Goal: Information Seeking & Learning: Learn about a topic

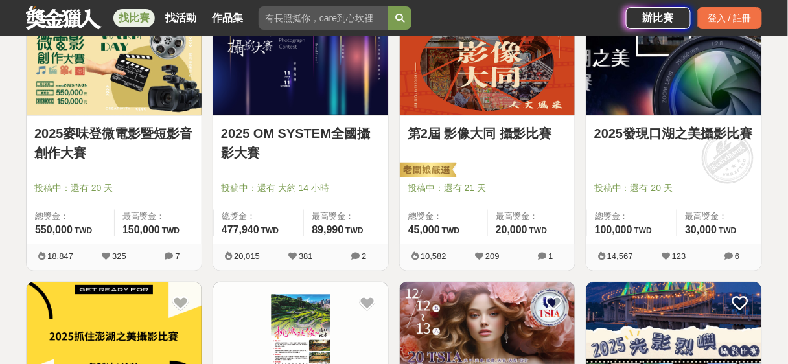
scroll to position [207, 0]
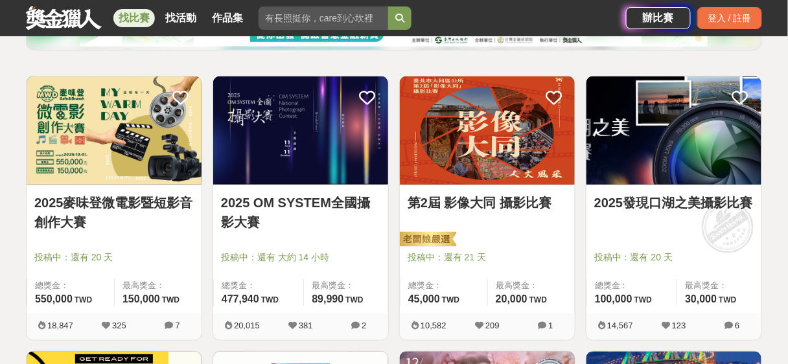
click at [535, 162] on img at bounding box center [487, 130] width 175 height 108
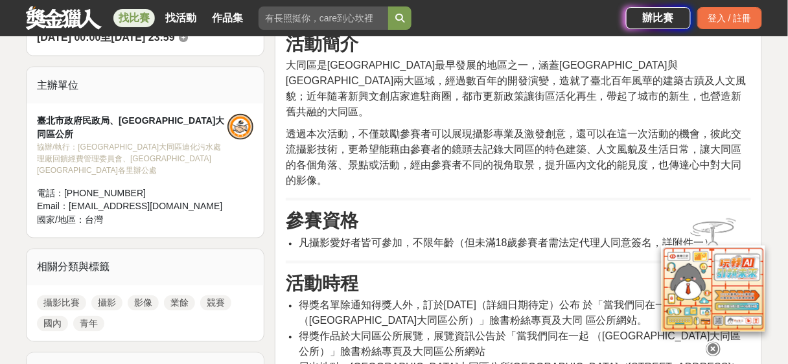
scroll to position [467, 0]
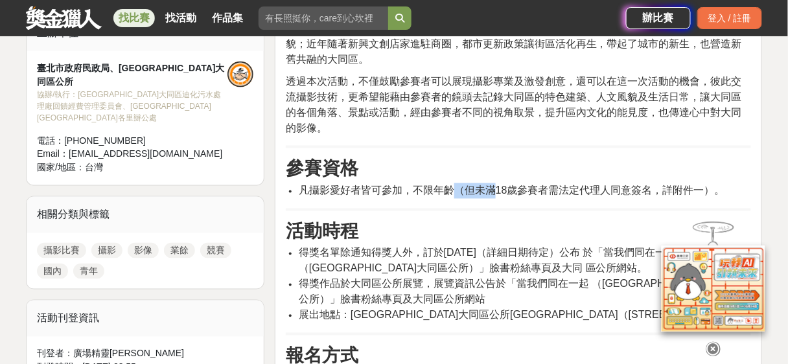
drag, startPoint x: 449, startPoint y: 176, endPoint x: 494, endPoint y: 179, distance: 44.8
click at [494, 185] on span "凡攝影愛好者皆可參加，不限年齡（但未滿18歲參賽者需法定代理人同意簽名，詳附件一）。" at bounding box center [512, 190] width 427 height 11
click at [488, 183] on li "凡攝影愛好者皆可參加，不限年齡（但未滿18歲參賽者需法定代理人同意簽名，詳附件一）。" at bounding box center [525, 191] width 452 height 16
drag, startPoint x: 486, startPoint y: 178, endPoint x: 591, endPoint y: 177, distance: 104.4
click at [591, 185] on span "凡攝影愛好者皆可參加，不限年齡（但未滿18歲參賽者需法定代理人同意簽名，詳附件一）。" at bounding box center [512, 190] width 427 height 11
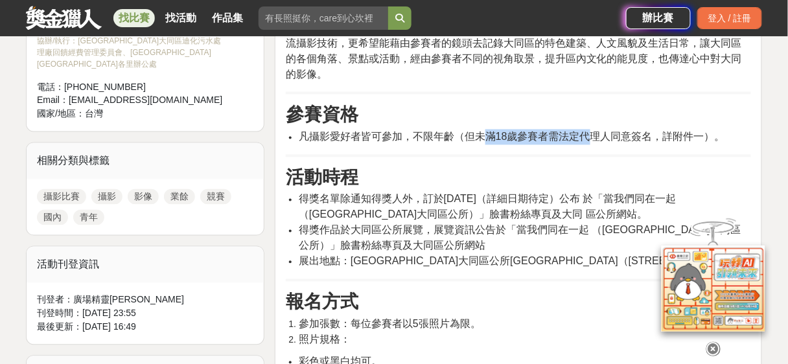
scroll to position [570, 0]
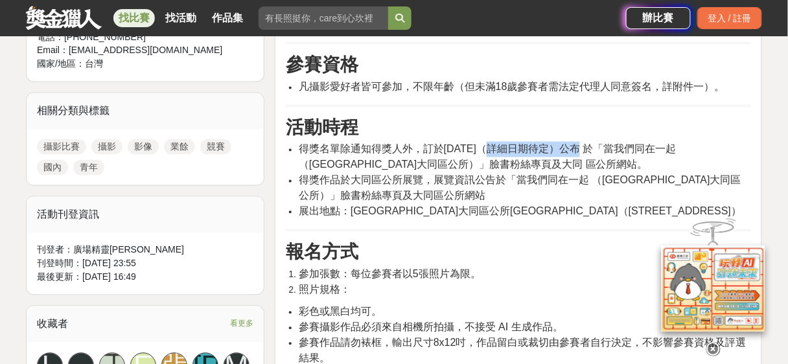
drag, startPoint x: 498, startPoint y: 131, endPoint x: 587, endPoint y: 137, distance: 89.7
click at [587, 144] on span "得獎名單除通知得獎人外，訂於[DATE]（詳細日期待定）公布 於「當我們同在一起（[GEOGRAPHIC_DATA]大同區公所）」臉書粉絲專頁及大同 區公所網…" at bounding box center [488, 157] width 378 height 27
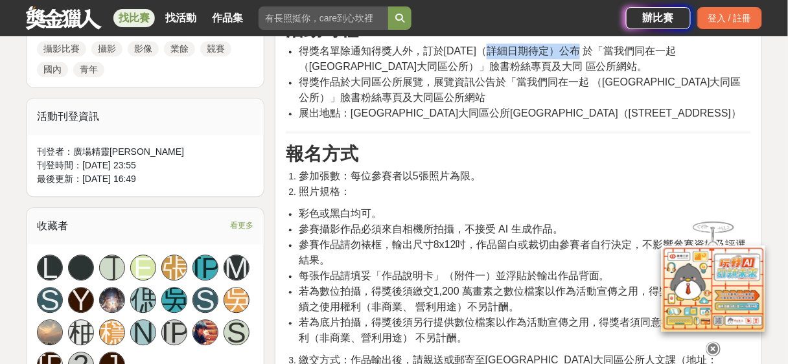
scroll to position [726, 0]
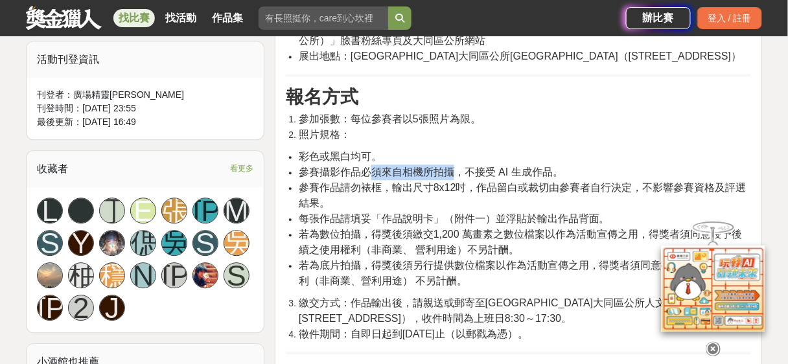
drag, startPoint x: 368, startPoint y: 156, endPoint x: 461, endPoint y: 154, distance: 93.4
click at [458, 167] on span "參賽攝影作品必須來自相機所拍攝，不接受 AI 生成作品。" at bounding box center [431, 172] width 264 height 11
drag, startPoint x: 470, startPoint y: 154, endPoint x: 550, endPoint y: 153, distance: 79.7
click at [550, 167] on span "參賽攝影作品必須來自相機所拍攝，不接受 AI 生成作品。" at bounding box center [431, 172] width 264 height 11
click at [523, 167] on span "參賽攝影作品必須來自相機所拍攝，不接受 AI 生成作品。" at bounding box center [431, 172] width 264 height 11
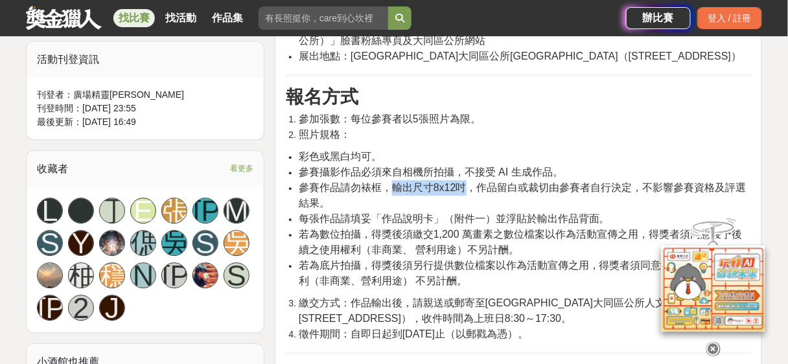
drag, startPoint x: 393, startPoint y: 168, endPoint x: 467, endPoint y: 169, distance: 73.9
click at [468, 182] on span "參賽作品請勿裱框，輸出尺寸8x12吋，作品留白或裁切由參賽者自行決定，不影響參賽資格及評選結果。" at bounding box center [523, 195] width 448 height 27
click at [451, 182] on span "參賽作品請勿裱框，輸出尺寸8x12吋，作品留白或裁切由參賽者自行決定，不影響參賽資格及評選結果。" at bounding box center [523, 195] width 448 height 27
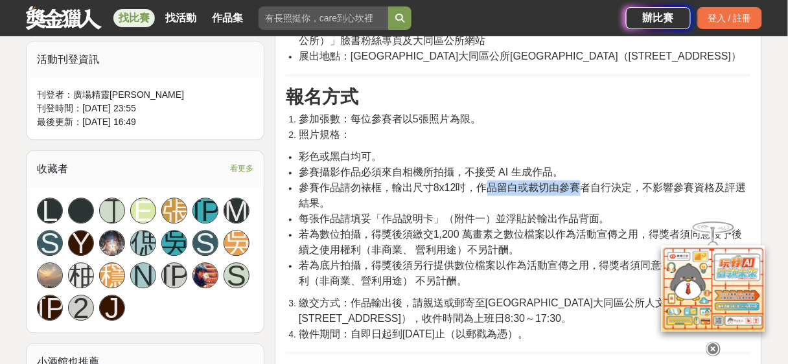
drag, startPoint x: 482, startPoint y: 169, endPoint x: 578, endPoint y: 172, distance: 96.0
click at [583, 182] on span "參賽作品請勿裱框，輸出尺寸8x12吋，作品留白或裁切由參賽者自行決定，不影響參賽資格及評選結果。" at bounding box center [523, 195] width 448 height 27
click at [559, 182] on span "參賽作品請勿裱框，輸出尺寸8x12吋，作品留白或裁切由參賽者自行決定，不影響參賽資格及評選結果。" at bounding box center [523, 195] width 448 height 27
drag, startPoint x: 554, startPoint y: 171, endPoint x: 627, endPoint y: 176, distance: 73.4
click at [628, 182] on span "參賽作品請勿裱框，輸出尺寸8x12吋，作品留白或裁切由參賽者自行決定，不影響參賽資格及評選結果。" at bounding box center [523, 195] width 448 height 27
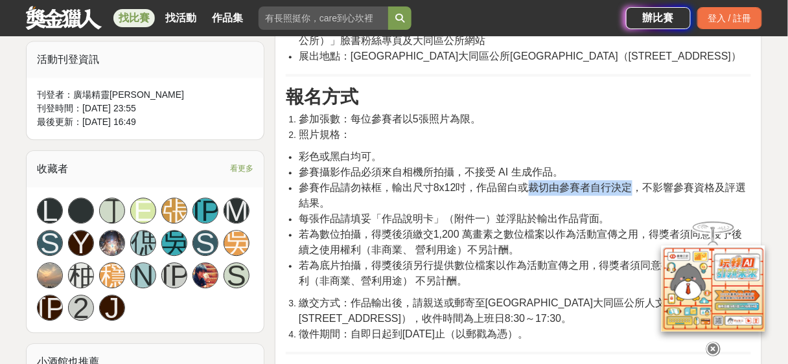
click at [569, 182] on span "參賽作品請勿裱框，輸出尺寸8x12吋，作品留白或裁切由參賽者自行決定，不影響參賽資格及評選結果。" at bounding box center [523, 195] width 448 height 27
drag, startPoint x: 519, startPoint y: 169, endPoint x: 602, endPoint y: 174, distance: 83.2
click at [605, 182] on span "參賽作品請勿裱框，輸出尺寸8x12吋，作品留白或裁切由參賽者自行決定，不影響參賽資格及評選結果。" at bounding box center [523, 195] width 448 height 27
click at [578, 182] on span "參賽作品請勿裱框，輸出尺寸8x12吋，作品留白或裁切由參賽者自行決定，不影響參賽資格及評選結果。" at bounding box center [523, 195] width 448 height 27
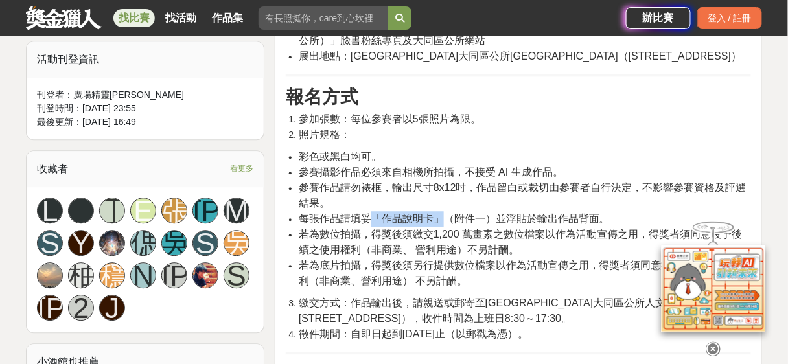
drag, startPoint x: 375, startPoint y: 200, endPoint x: 442, endPoint y: 200, distance: 66.8
click at [442, 213] on span "每張作品請填妥「作品說明卡」（附件一）並浮貼於輸出作品背面。" at bounding box center [454, 218] width 311 height 11
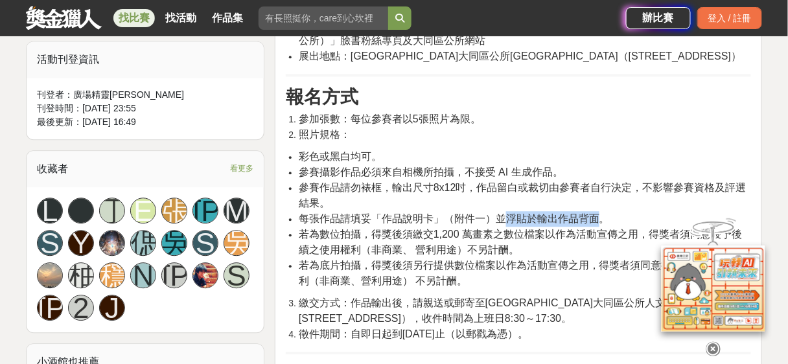
drag, startPoint x: 501, startPoint y: 202, endPoint x: 589, endPoint y: 202, distance: 88.2
click at [591, 213] on span "每張作品請填妥「作品說明卡」（附件一）並浮貼於輸出作品背面。" at bounding box center [454, 218] width 311 height 11
drag, startPoint x: 571, startPoint y: 202, endPoint x: 475, endPoint y: 206, distance: 96.0
click at [475, 213] on span "每張作品請填妥「作品說明卡」（附件一）並浮貼於輸出作品背面。" at bounding box center [454, 218] width 311 height 11
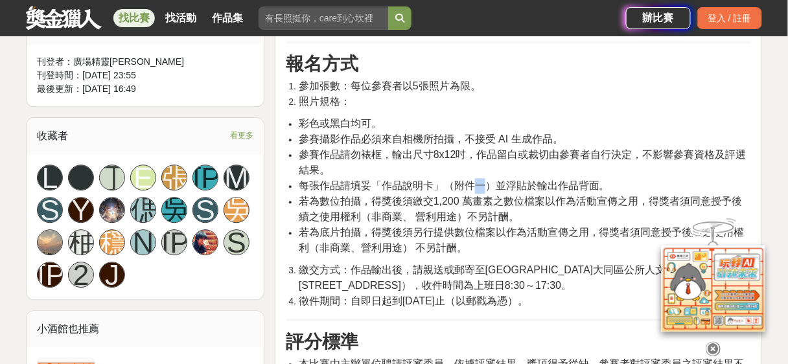
scroll to position [778, 0]
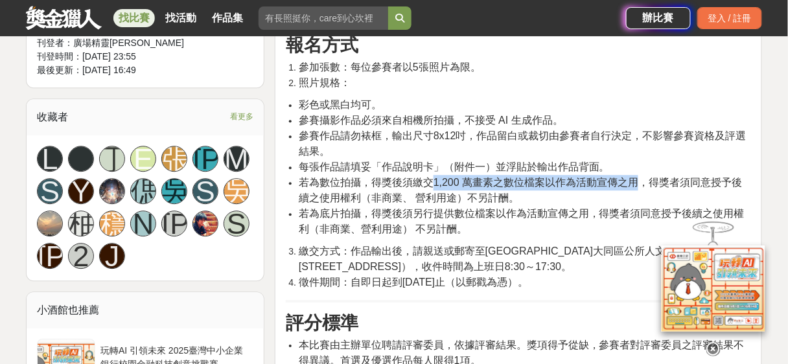
drag, startPoint x: 436, startPoint y: 164, endPoint x: 638, endPoint y: 170, distance: 201.7
click at [638, 177] on span "若為數位拍攝，得獎後須繳交1,200 萬畫素之數位檔案以作為活動宣傳之用，得獎者須同意授予後續之使用權利（非商業、 營利用途）不另計酬。" at bounding box center [520, 190] width 443 height 27
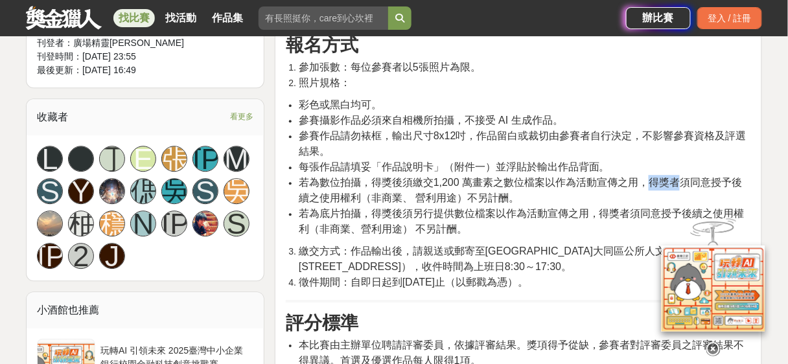
drag, startPoint x: 647, startPoint y: 168, endPoint x: 681, endPoint y: 169, distance: 33.7
click at [681, 177] on span "若為數位拍攝，得獎後須繳交1,200 萬畫素之數位檔案以作為活動宣傳之用，得獎者須同意授予後續之使用權利（非商業、 營利用途）不另計酬。" at bounding box center [520, 190] width 443 height 27
click at [675, 177] on span "若為數位拍攝，得獎後須繳交1,200 萬畫素之數位檔案以作為活動宣傳之用，得獎者須同意授予後續之使用權利（非商業、 營利用途）不另計酬。" at bounding box center [520, 190] width 443 height 27
drag, startPoint x: 425, startPoint y: 178, endPoint x: 508, endPoint y: 183, distance: 83.1
click at [511, 182] on span "若為數位拍攝，得獎後須繳交1,200 萬畫素之數位檔案以作為活動宣傳之用，得獎者須同意授予後續之使用權利（非商業、 營利用途）不另計酬。" at bounding box center [520, 190] width 443 height 27
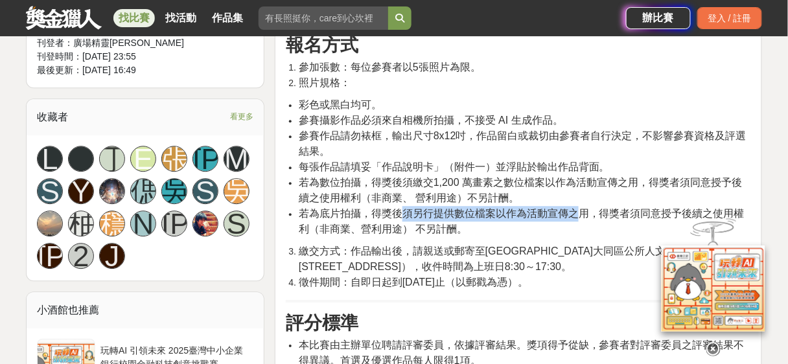
drag, startPoint x: 401, startPoint y: 197, endPoint x: 580, endPoint y: 198, distance: 178.3
click at [580, 208] on span "若為底片拍攝，得獎後須另行提供數位檔案以作為活動宣傳之用，得獎者須同意授予後續之使用權利（非商業、營利用途） 不另計酬。" at bounding box center [522, 221] width 446 height 27
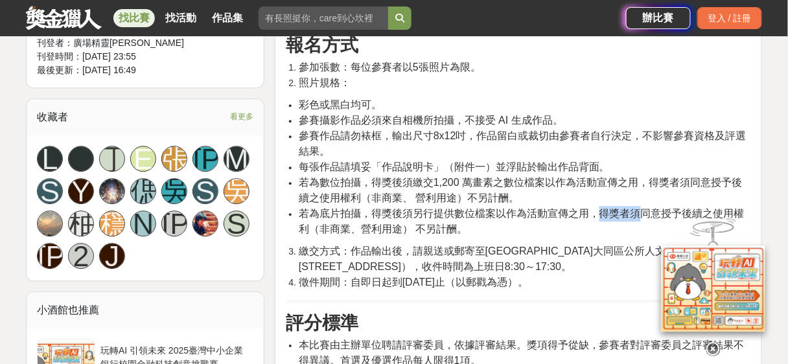
drag, startPoint x: 599, startPoint y: 199, endPoint x: 637, endPoint y: 196, distance: 38.3
click at [637, 208] on span "若為底片拍攝，得獎後須另行提供數位檔案以作為活動宣傳之用，得獎者須同意授予後續之使用權利（非商業、營利用途） 不另計酬。" at bounding box center [522, 221] width 446 height 27
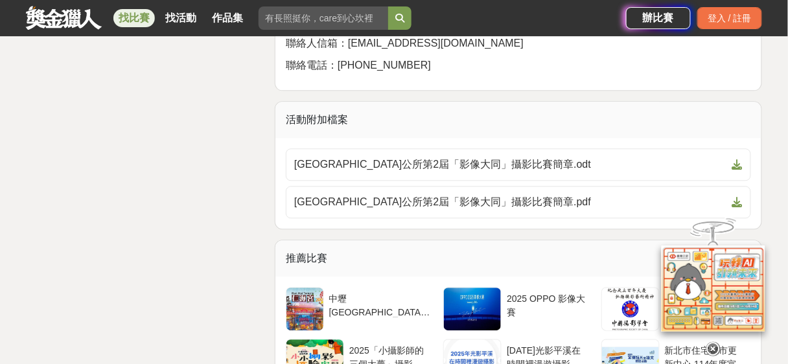
scroll to position [1867, 0]
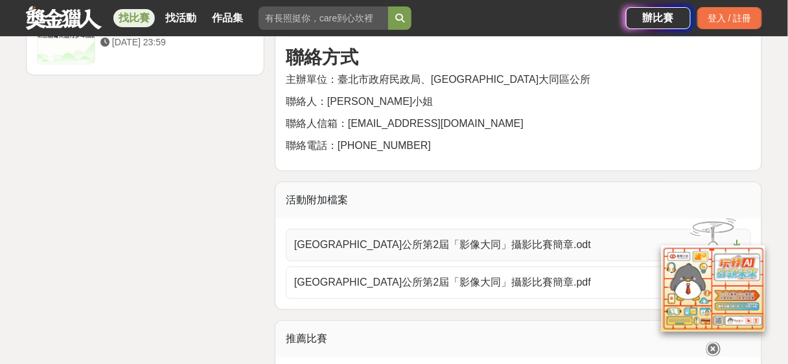
click at [530, 237] on span "[GEOGRAPHIC_DATA]公所第2屆「影像大同」攝影比賽簡章.odt" at bounding box center [510, 245] width 433 height 16
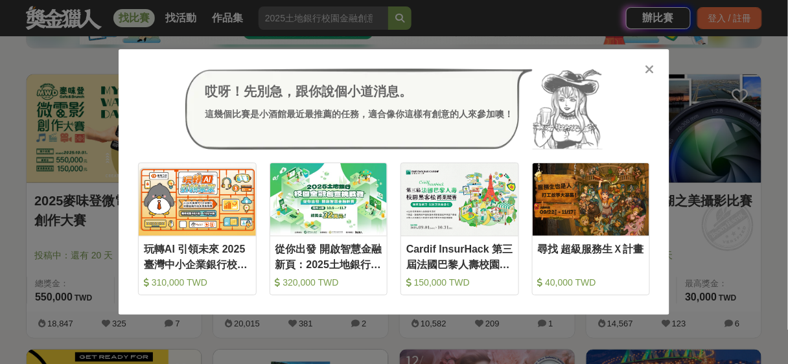
scroll to position [207, 0]
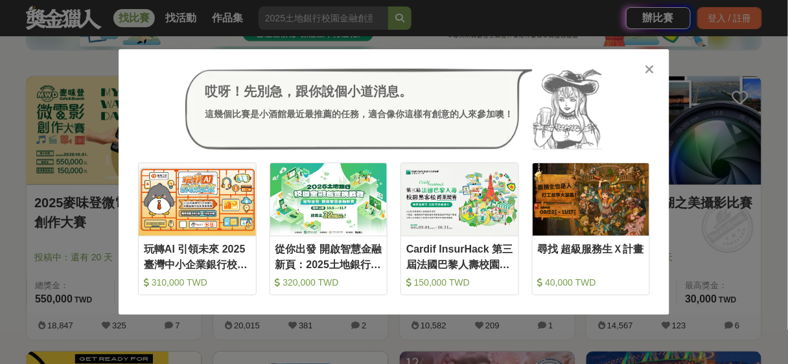
click at [651, 69] on icon at bounding box center [651, 69] width 10 height 13
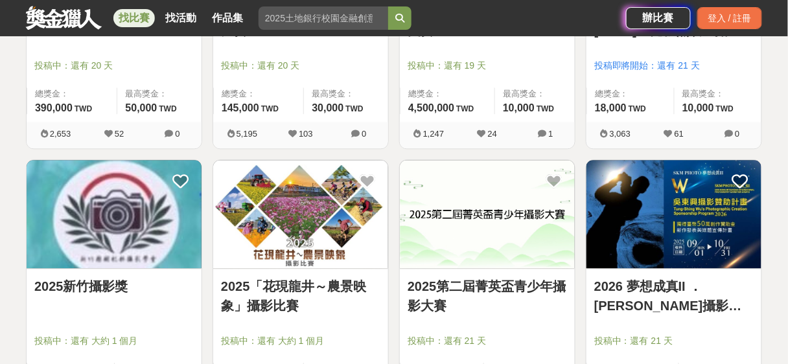
scroll to position [778, 0]
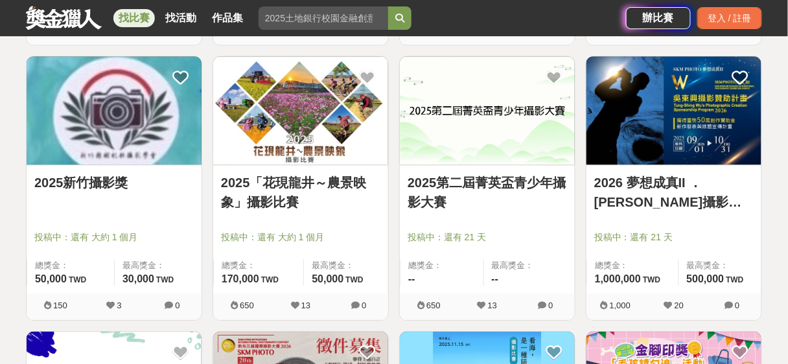
click at [323, 145] on img at bounding box center [300, 110] width 175 height 108
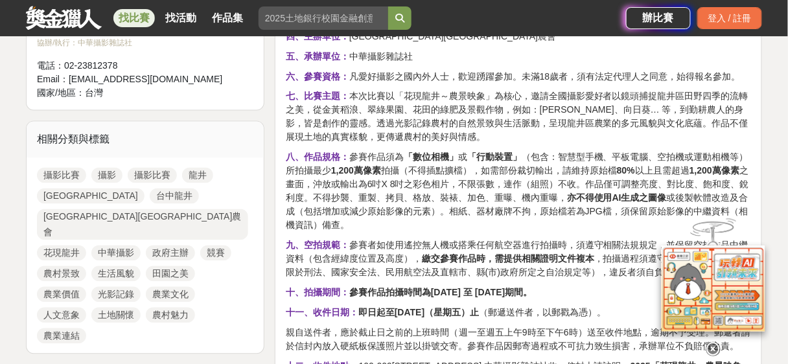
scroll to position [570, 0]
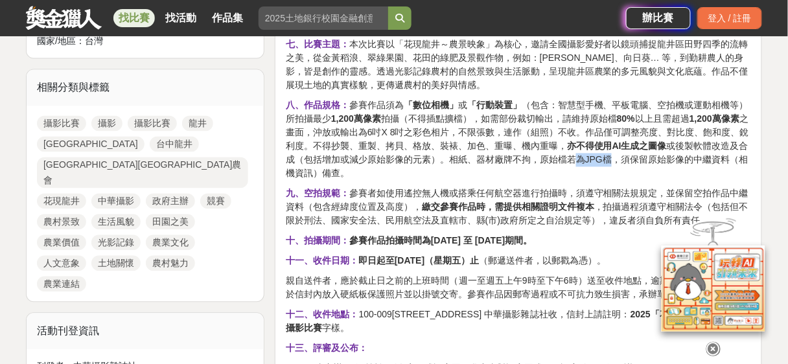
drag, startPoint x: 575, startPoint y: 159, endPoint x: 603, endPoint y: 159, distance: 28.5
click at [603, 159] on p "八、作品規格： 參賽作品須為 「數位相機」 或 「行動裝置」 （包含：智慧型手機、平板電腦、空拍機或運動相機等）所拍攝最少 1,200萬像素 拍攝（不得插點擴…" at bounding box center [518, 140] width 465 height 82
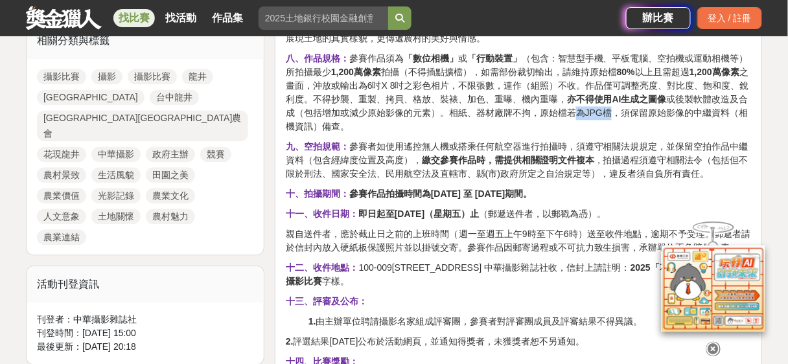
scroll to position [674, 0]
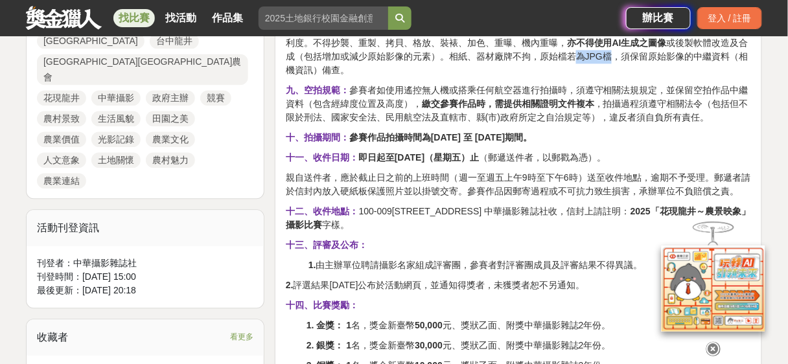
drag, startPoint x: 488, startPoint y: 156, endPoint x: 534, endPoint y: 189, distance: 57.0
click at [534, 189] on div "一、活動宗旨： [GEOGRAPHIC_DATA]龍井區農會主辦2025「花現龍井～農景映象」攝影比賽，旨在以鏡頭捕捉農村景致與生活風貌，展現[GEOGRAP…" at bounding box center [518, 356] width 465 height 1166
click at [469, 182] on p "親自送件者，應於截止日之前的上班時間（週一至週五上午9時至下午6時）送至收件地點，逾期不予受理。郵遞者請於信封內放入硬紙板保護照片並以掛號交寄。參賽作品因郵寄…" at bounding box center [518, 184] width 465 height 27
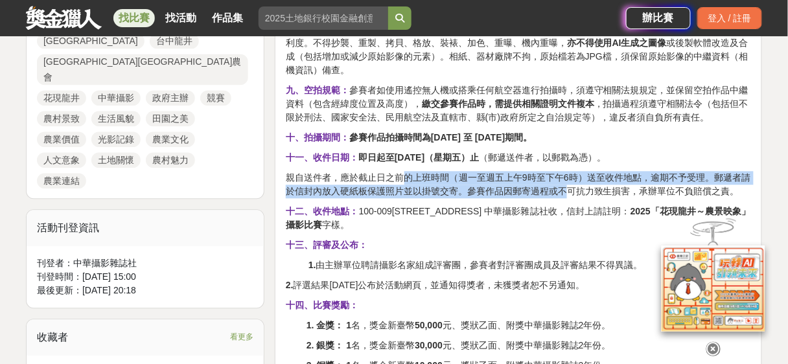
drag, startPoint x: 402, startPoint y: 167, endPoint x: 569, endPoint y: 193, distance: 169.1
click at [569, 193] on div "一、活動宗旨： [GEOGRAPHIC_DATA]龍井區農會主辦2025「花現龍井～農景映象」攝影比賽，旨在以鏡頭捕捉農村景致與生活風貌，展現[GEOGRAP…" at bounding box center [518, 356] width 465 height 1166
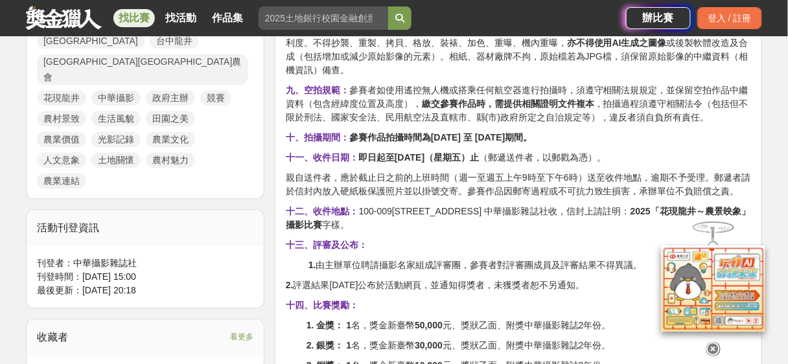
click at [545, 201] on div "一、活動宗旨： [GEOGRAPHIC_DATA]龍井區農會主辦2025「花現龍井～農景映象」攝影比賽，旨在以鏡頭捕捉農村景致與生活風貌，展現[GEOGRAP…" at bounding box center [518, 356] width 465 height 1166
drag, startPoint x: 537, startPoint y: 211, endPoint x: 701, endPoint y: 211, distance: 164.6
click at [701, 211] on p "十二、收件地點： [STREET_ADDRESS] 中華攝影雜誌社收，信封上請註明： 2025「花現龍井～農景映象」攝影比賽 字樣。" at bounding box center [518, 218] width 465 height 27
click at [642, 208] on p "十二、收件地點： [STREET_ADDRESS] 中華攝影雜誌社收，信封上請註明： 2025「花現龍井～農景映象」攝影比賽 字樣。" at bounding box center [518, 218] width 465 height 27
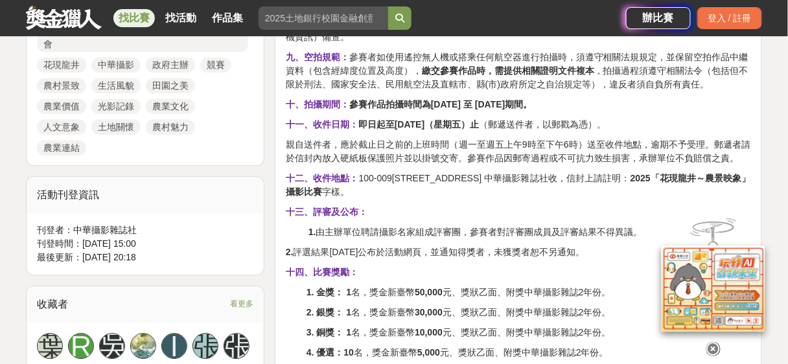
scroll to position [726, 0]
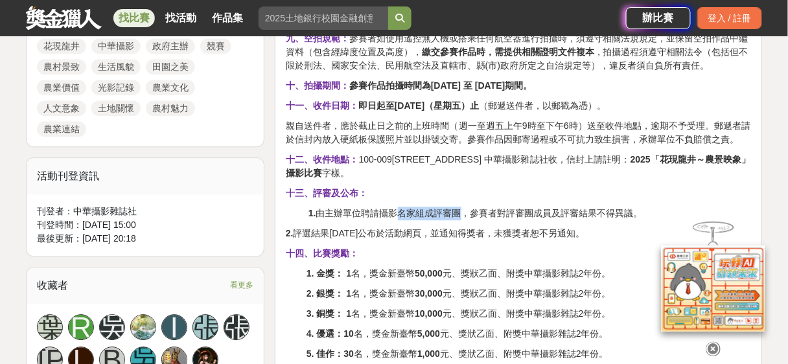
drag, startPoint x: 396, startPoint y: 211, endPoint x: 461, endPoint y: 214, distance: 64.9
click at [461, 214] on p "1. 由主辦單位聘請攝影名家組成評審團，參賽者對評審團成員及評審結果不得異議。" at bounding box center [518, 214] width 465 height 14
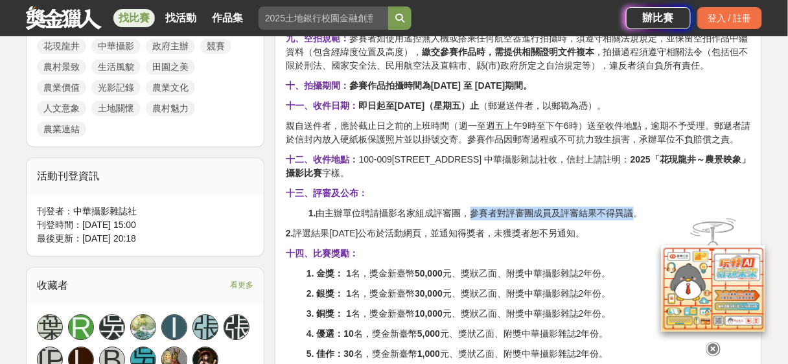
drag, startPoint x: 473, startPoint y: 215, endPoint x: 636, endPoint y: 214, distance: 163.4
click at [636, 214] on p "1. 由主辦單位聘請攝影名家組成評審團，參賽者對評審團成員及評審結果不得異議。" at bounding box center [518, 214] width 465 height 14
click at [620, 215] on p "1. 由主辦單位聘請攝影名家組成評審團，參賽者對評審團成員及評審結果不得異議。" at bounding box center [518, 214] width 465 height 14
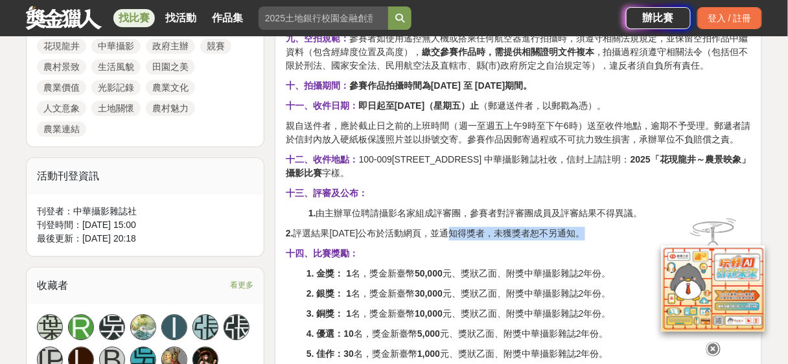
drag, startPoint x: 482, startPoint y: 234, endPoint x: 609, endPoint y: 233, distance: 127.7
click at [609, 233] on p "2. 評選結果[DATE]公布於活動網頁，並通知得獎者，未獲獎者恕不另通知。" at bounding box center [518, 234] width 465 height 14
click at [567, 232] on p "2. 評選結果[DATE]公布於活動網頁，並通知得獎者，未獲獎者恕不另通知。" at bounding box center [518, 234] width 465 height 14
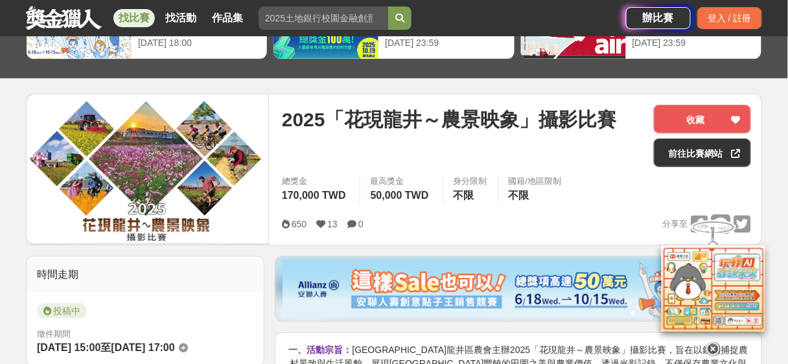
scroll to position [52, 0]
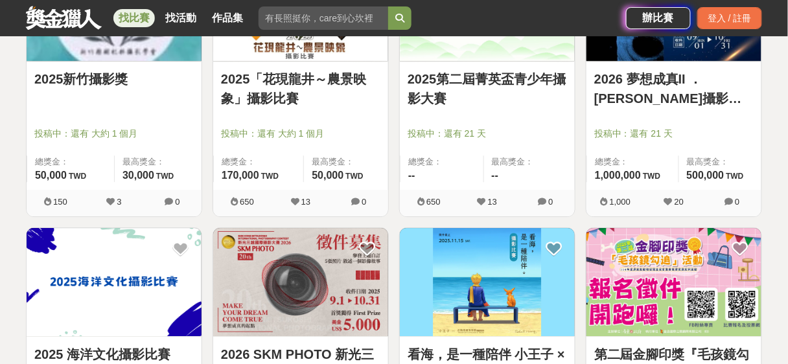
scroll to position [933, 0]
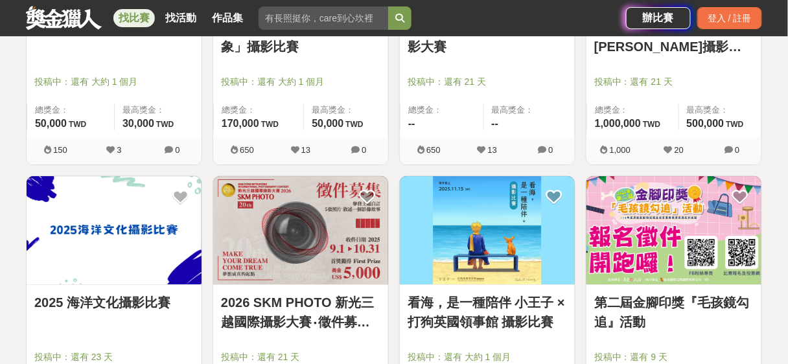
click at [168, 233] on img at bounding box center [114, 230] width 175 height 108
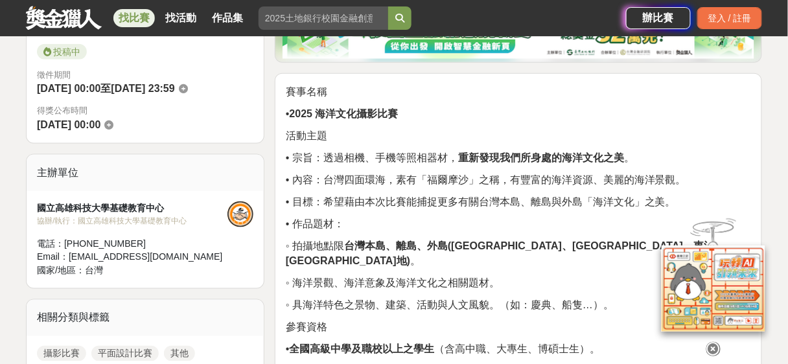
scroll to position [415, 0]
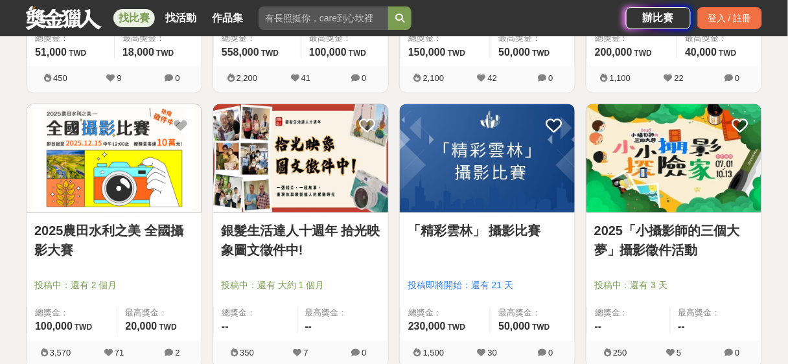
scroll to position [1504, 0]
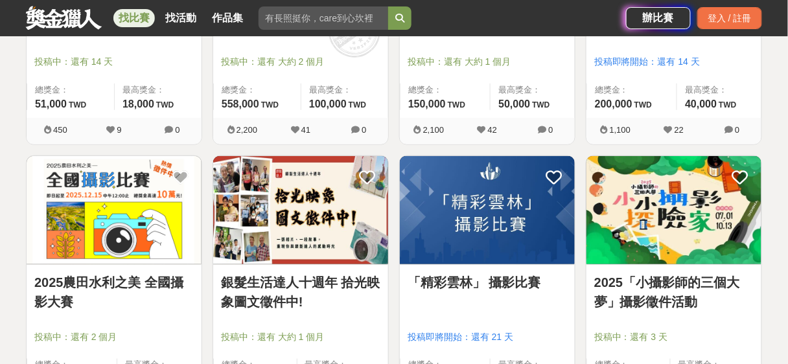
click at [159, 213] on img at bounding box center [114, 210] width 175 height 108
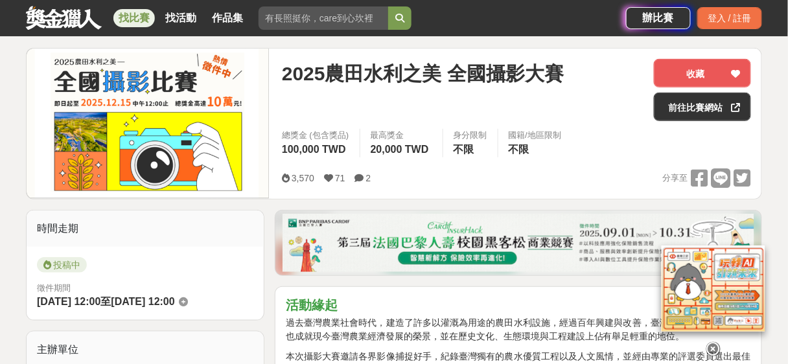
scroll to position [207, 0]
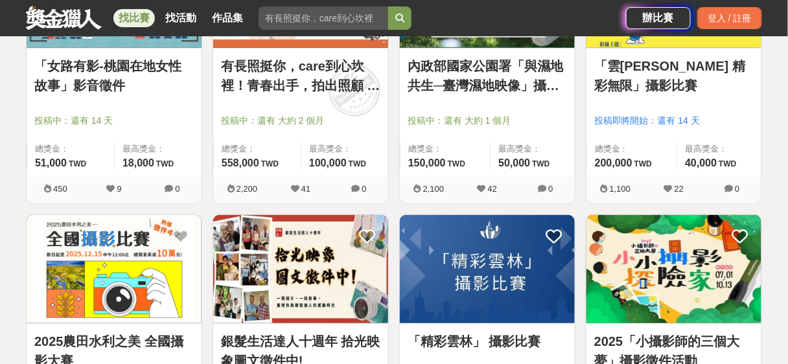
scroll to position [1500, 0]
